Goal: Task Accomplishment & Management: Use online tool/utility

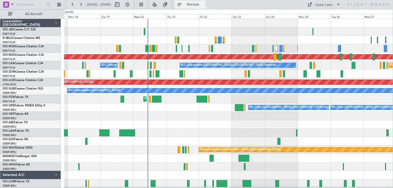
click at [202, 5] on span "Refresh" at bounding box center [192, 5] width 21 height 4
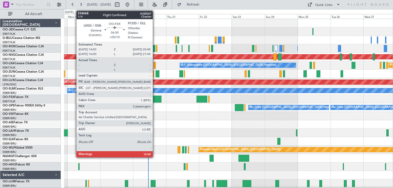
click at [155, 99] on div at bounding box center [156, 99] width 9 height 7
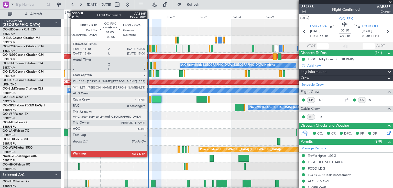
click at [149, 99] on div at bounding box center [150, 99] width 2 height 7
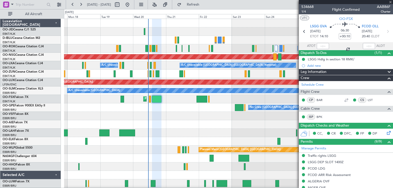
type input "+00:05"
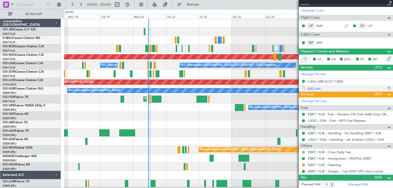
scroll to position [52, 0]
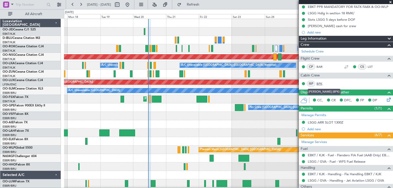
click at [321, 83] on link "BPK" at bounding box center [322, 83] width 12 height 5
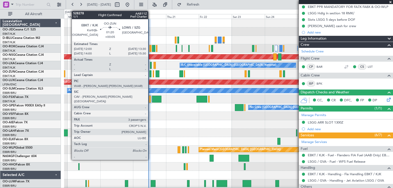
click at [150, 73] on div at bounding box center [150, 73] width 2 height 7
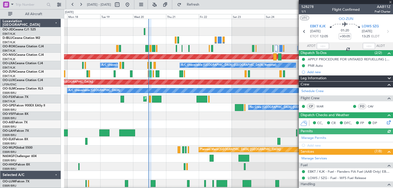
scroll to position [98, 0]
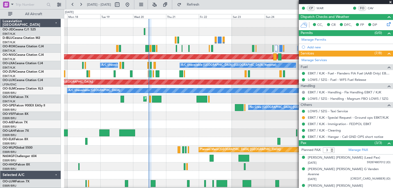
click at [390, 1] on span at bounding box center [390, 2] width 5 height 5
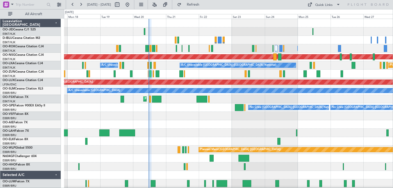
type input "0"
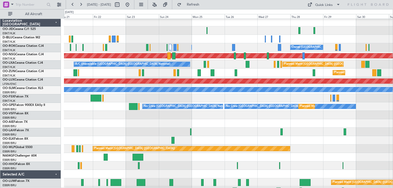
click at [189, 46] on div "Owner [GEOGRAPHIC_DATA]-[GEOGRAPHIC_DATA] Owner [GEOGRAPHIC_DATA]-[GEOGRAPHIC_D…" at bounding box center [228, 47] width 329 height 8
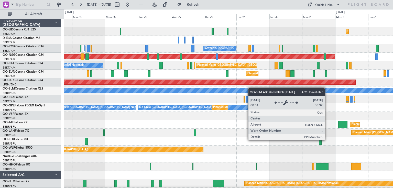
click at [287, 89] on div "Planned Maint Kortrijk-[GEOGRAPHIC_DATA] No Crew [GEOGRAPHIC_DATA] (Brussels Na…" at bounding box center [228, 107] width 329 height 177
